Goal: Task Accomplishment & Management: Manage account settings

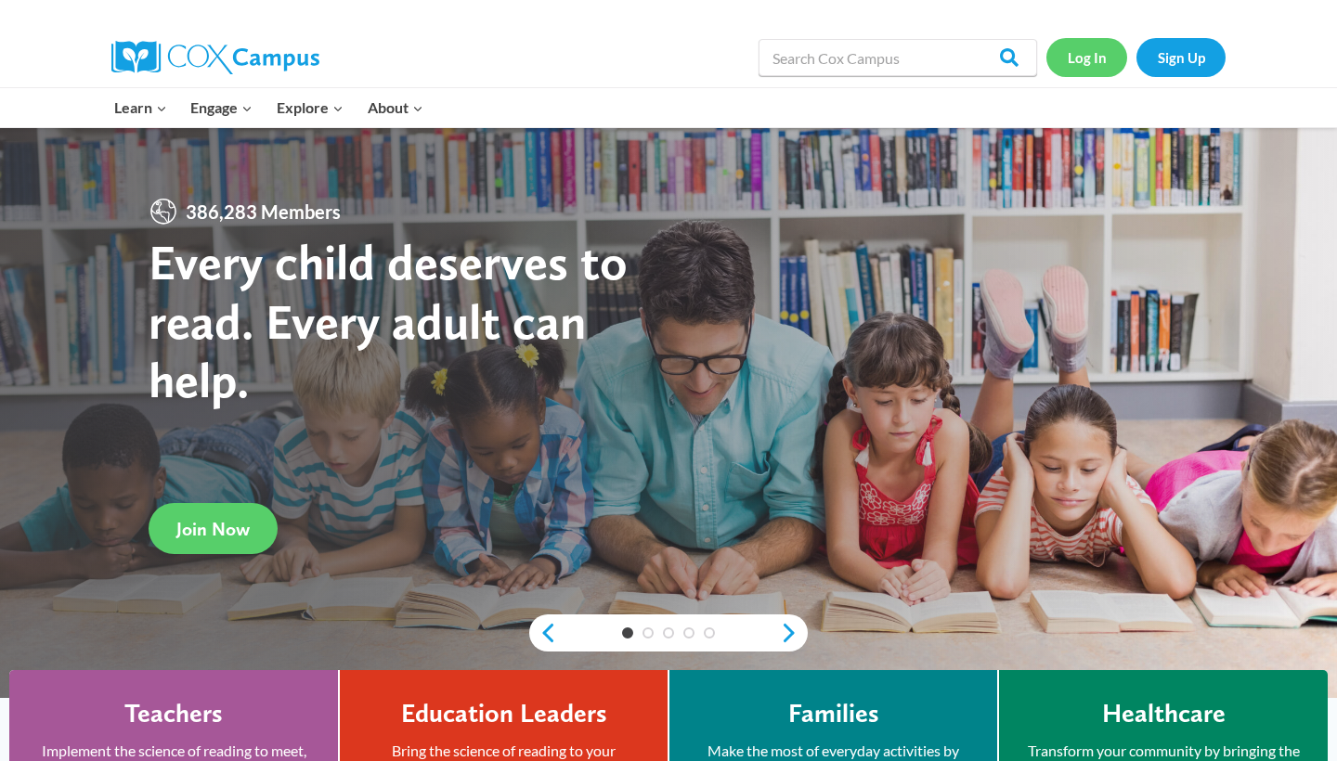
click at [1095, 63] on link "Log In" at bounding box center [1086, 57] width 81 height 38
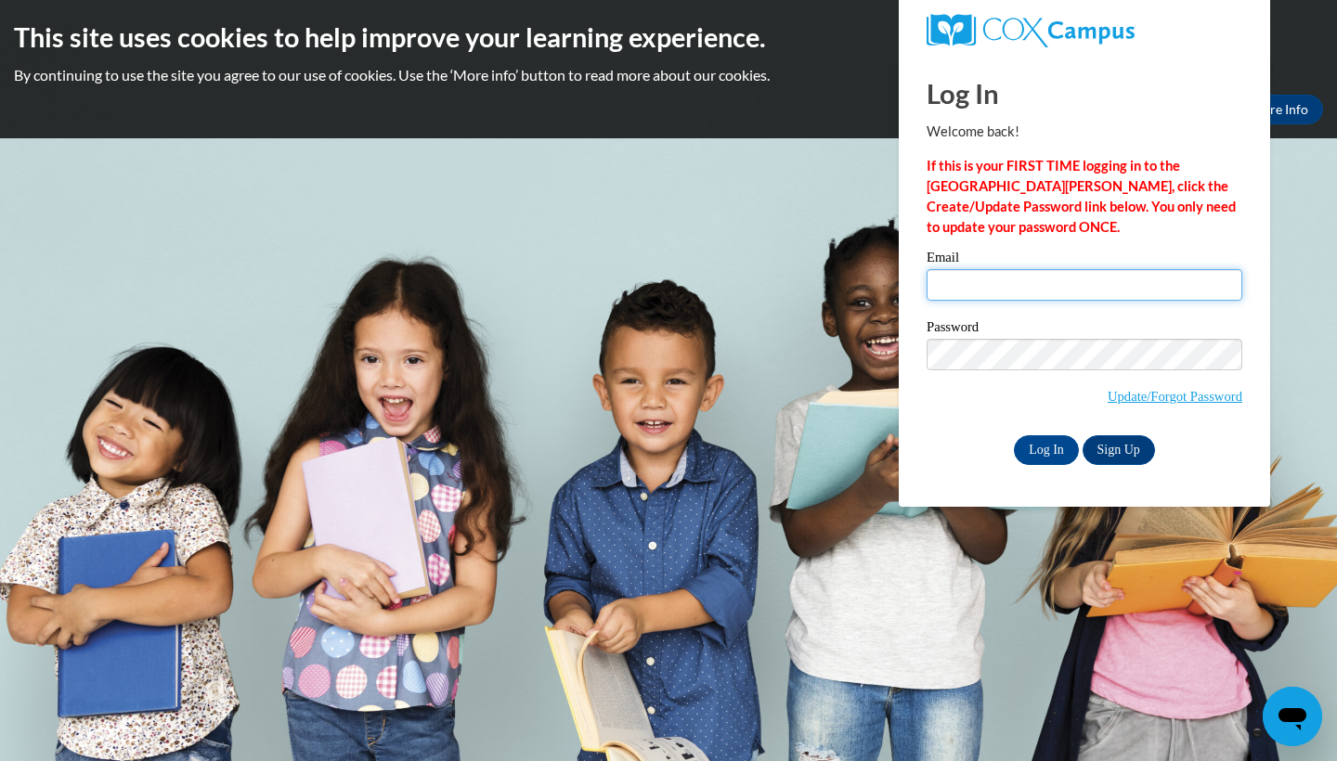
type input "yramirez3@daltonstate.edu"
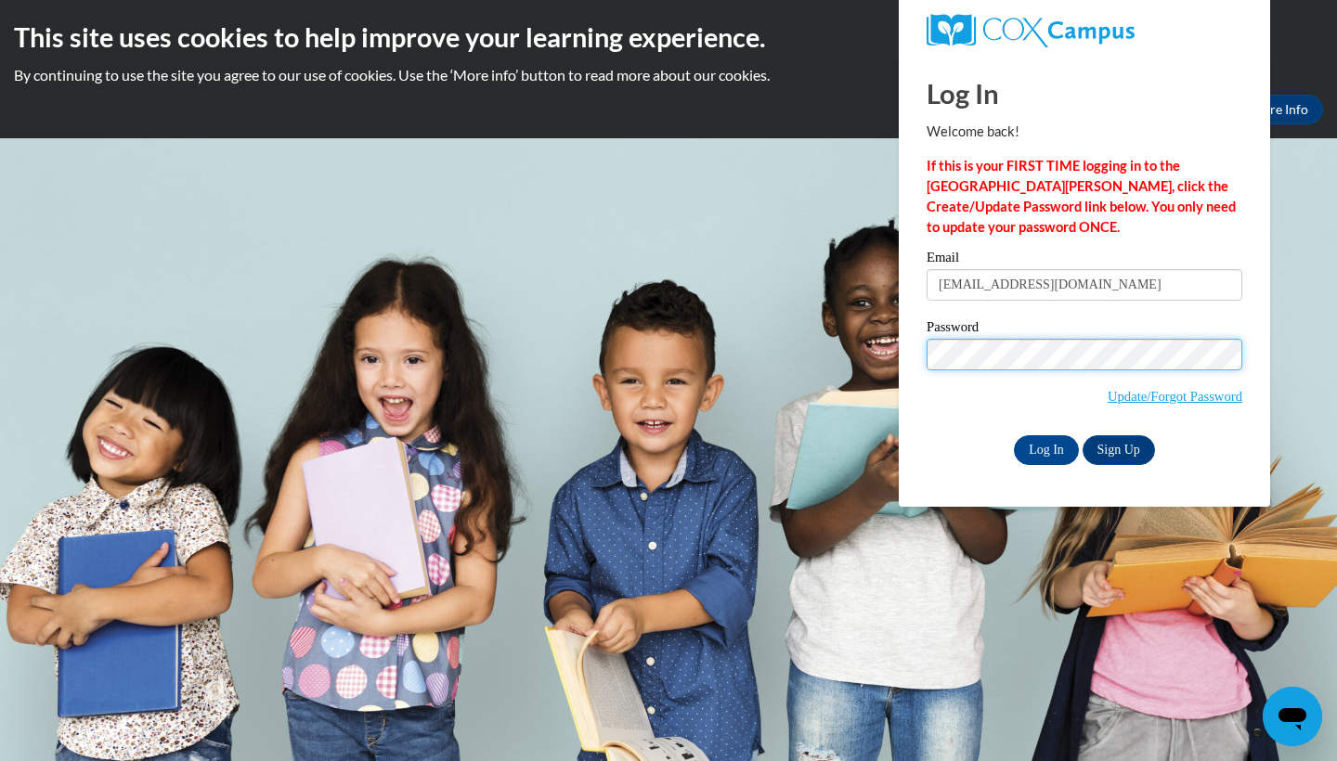
click at [1045, 447] on input "Log In" at bounding box center [1046, 450] width 65 height 30
click at [1047, 450] on input "Log In" at bounding box center [1046, 450] width 65 height 30
click at [1046, 455] on input "Log In" at bounding box center [1046, 450] width 65 height 30
